Goal: Task Accomplishment & Management: Use online tool/utility

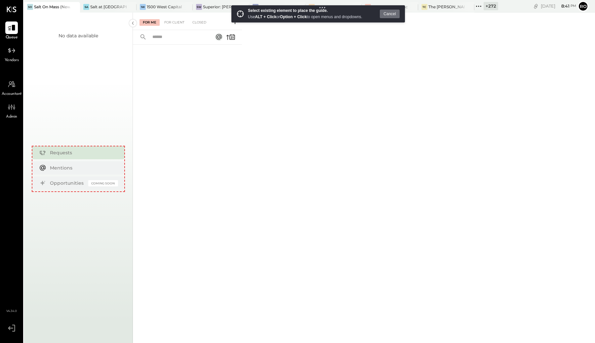
click at [107, 160] on div "Requests Mentions Opportunities Coming Soon" at bounding box center [78, 169] width 92 height 46
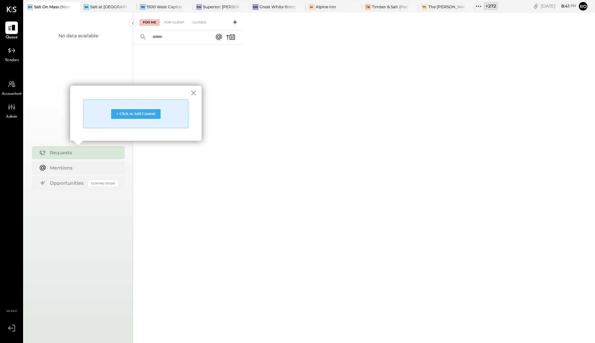
click at [139, 115] on div "+ Click to Add Content" at bounding box center [136, 114] width 50 height 10
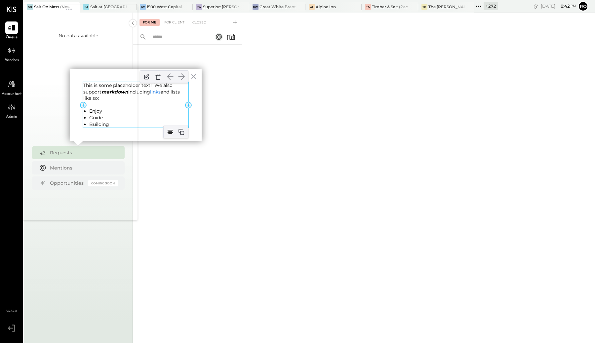
click at [150, 95] on p "This is some placeholder text! We also support markdown including links and lis…" at bounding box center [135, 91] width 105 height 19
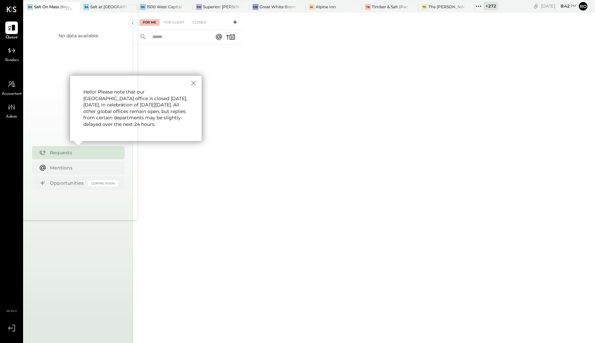
click at [199, 132] on div "× Add Row Hello! Please note that our Mexico City office is closed today, Septe…" at bounding box center [136, 108] width 132 height 66
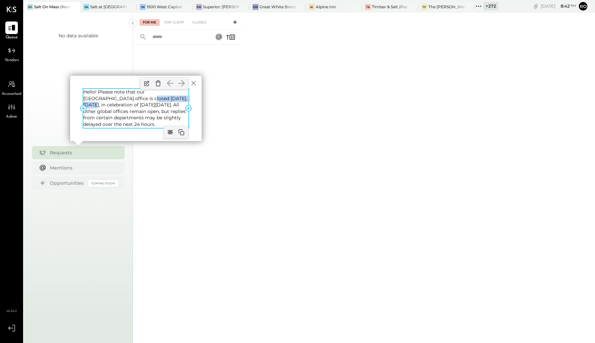
drag, startPoint x: 105, startPoint y: 98, endPoint x: 151, endPoint y: 100, distance: 46.0
click at [151, 100] on p "Hello! Please note that our [GEOGRAPHIC_DATA] office is closed [DATE], [DATE], …" at bounding box center [135, 108] width 105 height 39
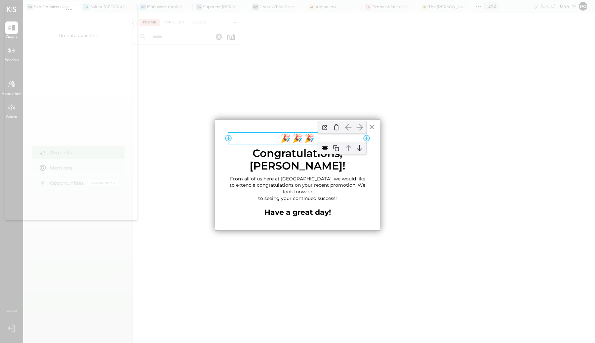
click at [287, 140] on p "🎉 🎉 🎉" at bounding box center [297, 138] width 138 height 11
click at [299, 139] on p "🎉 🎉 🎉" at bounding box center [297, 138] width 138 height 11
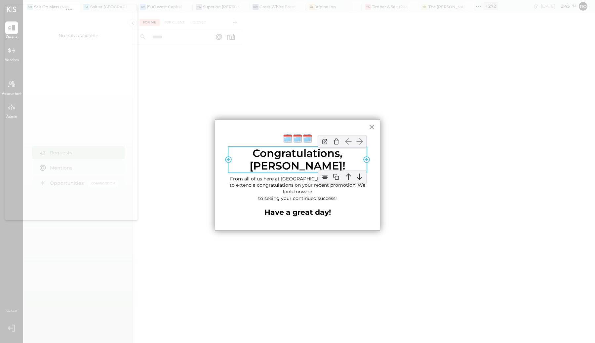
click at [279, 158] on p "Congratulations, Penelope!" at bounding box center [297, 159] width 138 height 25
click at [279, 158] on h2 "Congratulations, Penelope!" at bounding box center [297, 159] width 138 height 25
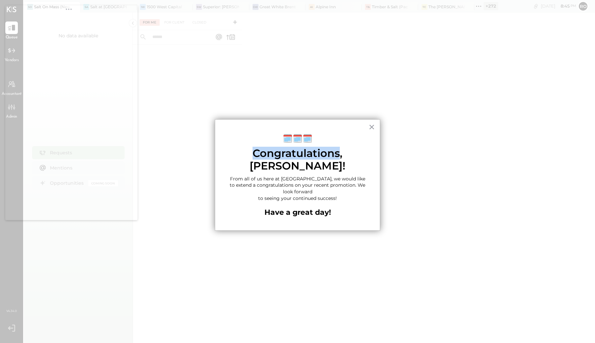
click at [279, 158] on h2 "Congratulations, Penelope!" at bounding box center [297, 159] width 138 height 25
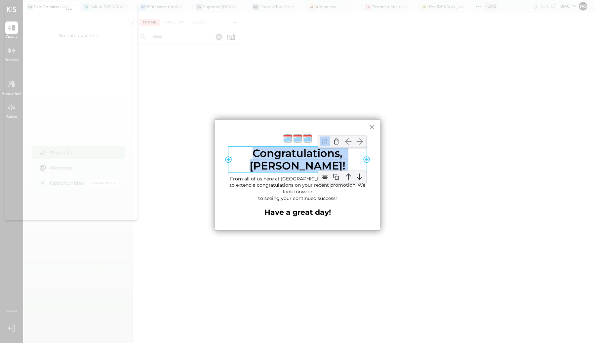
click at [274, 155] on h2 "Congratulations, Penelope!" at bounding box center [297, 159] width 138 height 25
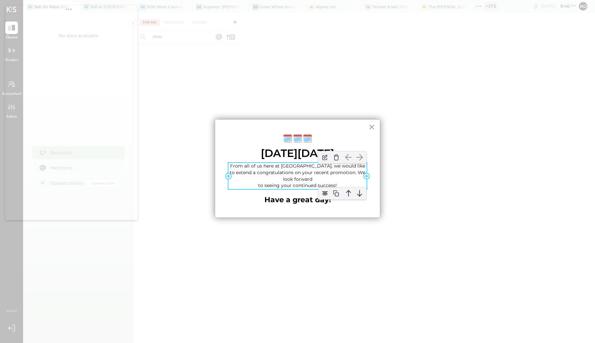
click at [252, 188] on p "From all of us here at Acme, we would like to extend a congratulations on your …" at bounding box center [297, 176] width 138 height 26
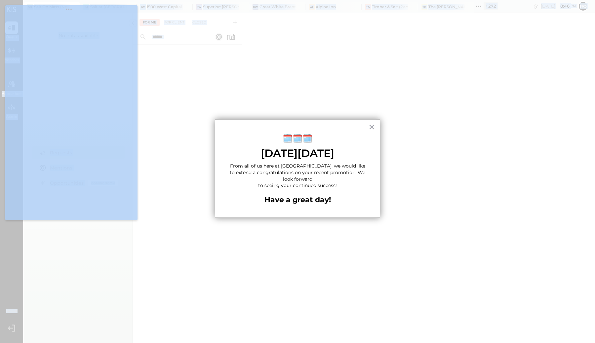
click at [252, 182] on p "From all of us here at Acme, we would like to extend a congratulations on your …" at bounding box center [297, 172] width 138 height 19
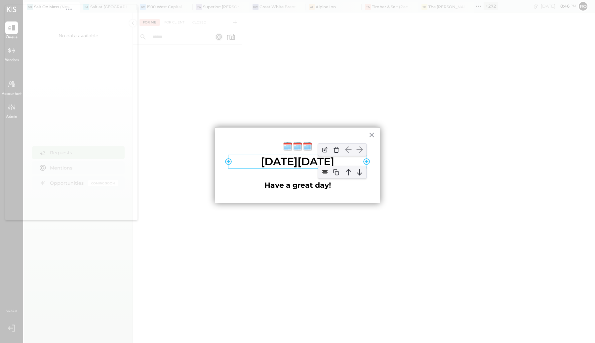
click at [287, 168] on h2 "[DATE][DATE]" at bounding box center [297, 161] width 138 height 13
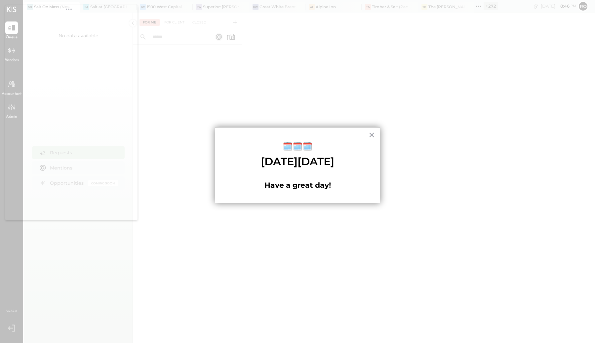
click at [287, 168] on h2 "[DATE][DATE]" at bounding box center [297, 161] width 138 height 13
click at [259, 193] on div "× Add Row 🗓️🗓️🗓️ Add Column Add Column Add Row Mexican Independence Day Add Col…" at bounding box center [297, 165] width 165 height 76
click at [300, 178] on div at bounding box center [297, 174] width 138 height 7
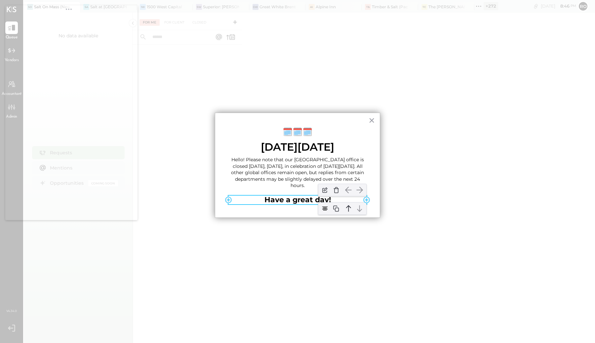
click at [282, 204] on p "Have a great day!" at bounding box center [297, 200] width 138 height 9
click at [255, 204] on h3 "Have a great day!" at bounding box center [297, 200] width 138 height 9
click at [268, 204] on h3 "Have a great day!" at bounding box center [297, 200] width 138 height 9
click at [239, 207] on div "× Add Row 🗓️🗓️🗓️ Add Column Add Column Add Row Mexican Independence Day Add Col…" at bounding box center [297, 165] width 165 height 105
click at [239, 204] on h3 "Have a great day!" at bounding box center [297, 200] width 138 height 9
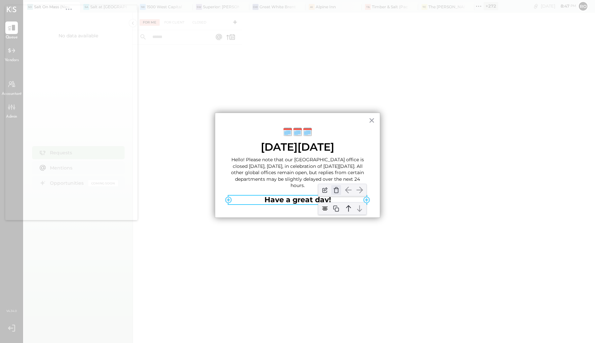
click at [339, 195] on img at bounding box center [336, 190] width 10 height 10
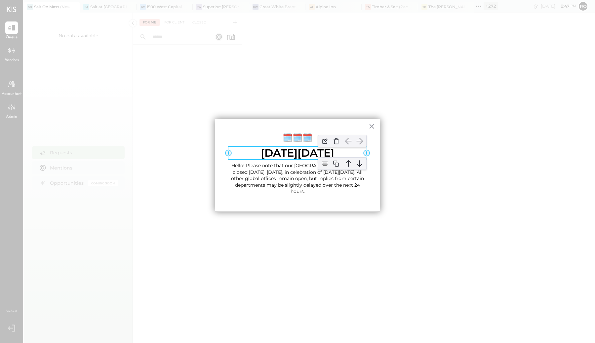
click at [297, 154] on h2 "[DATE][DATE]" at bounding box center [297, 153] width 138 height 13
click at [301, 159] on h2 "[DATE][DATE]" at bounding box center [297, 153] width 138 height 13
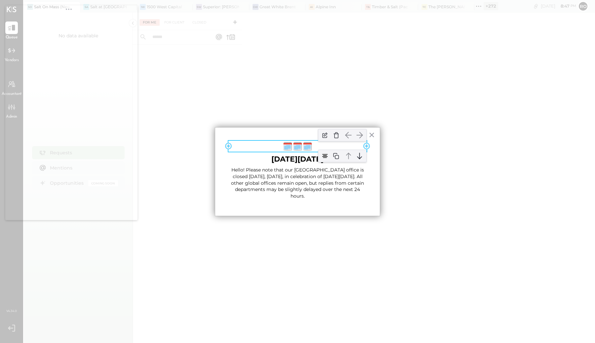
click at [298, 147] on p "🗓️🗓️🗓️" at bounding box center [297, 146] width 138 height 11
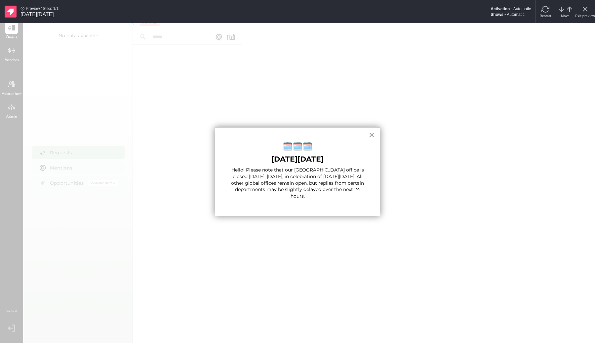
click at [428, 155] on div at bounding box center [297, 171] width 595 height 343
click at [543, 13] on div "Restart" at bounding box center [545, 11] width 20 height 23
click at [370, 134] on button "×" at bounding box center [371, 134] width 6 height 11
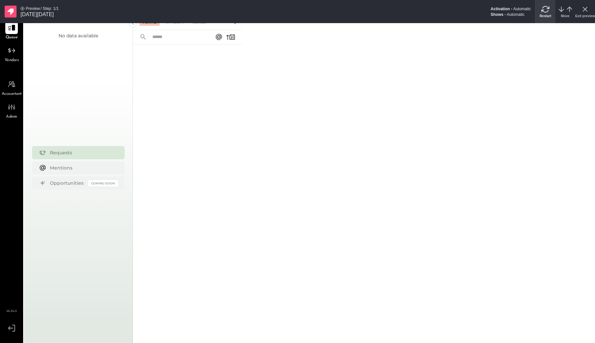
click at [543, 14] on span "Restart" at bounding box center [545, 16] width 12 height 4
